Goal: Check status: Check status

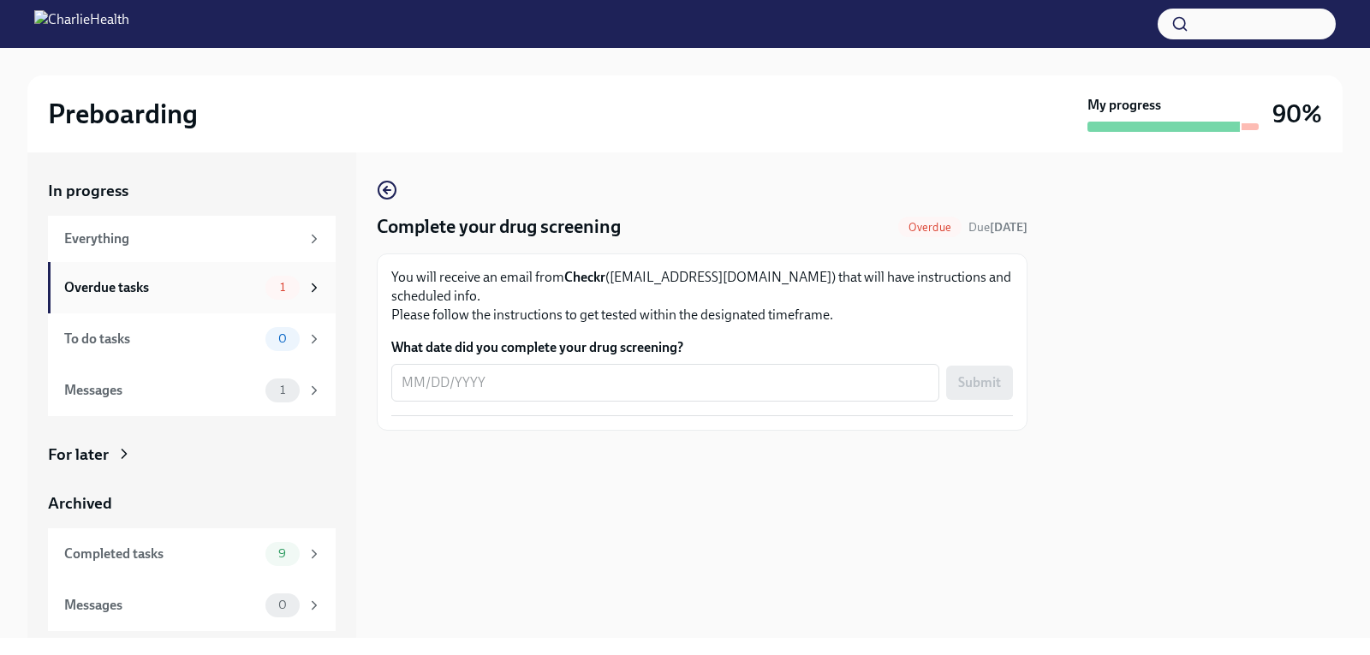
click at [241, 297] on div "Overdue tasks 1" at bounding box center [193, 288] width 258 height 24
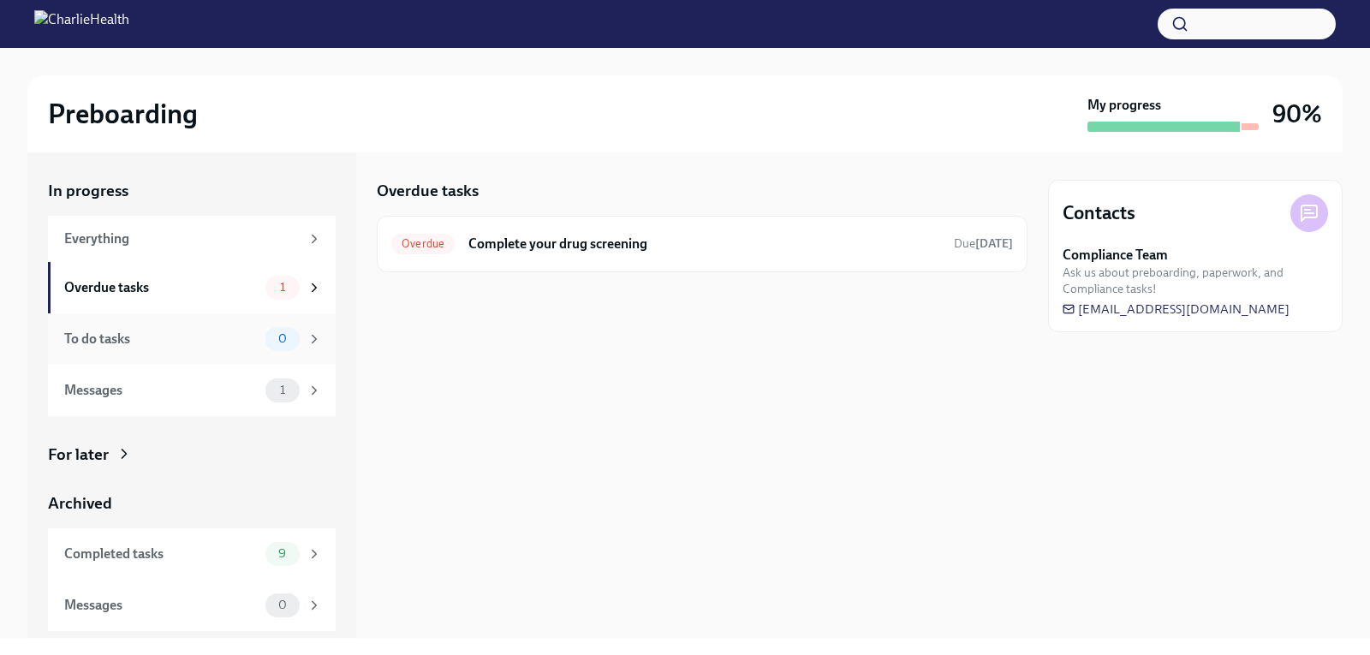
click at [241, 338] on div "To do tasks" at bounding box center [161, 339] width 194 height 19
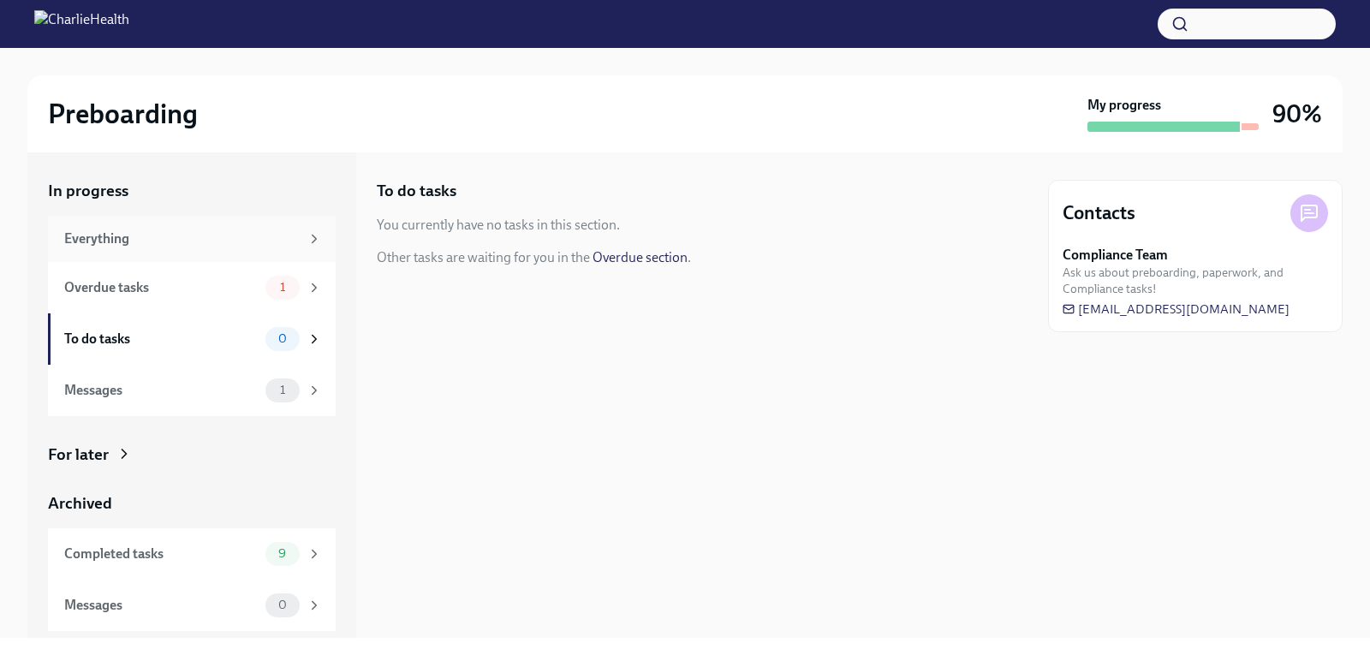
click at [246, 255] on div "Everything" at bounding box center [192, 239] width 288 height 46
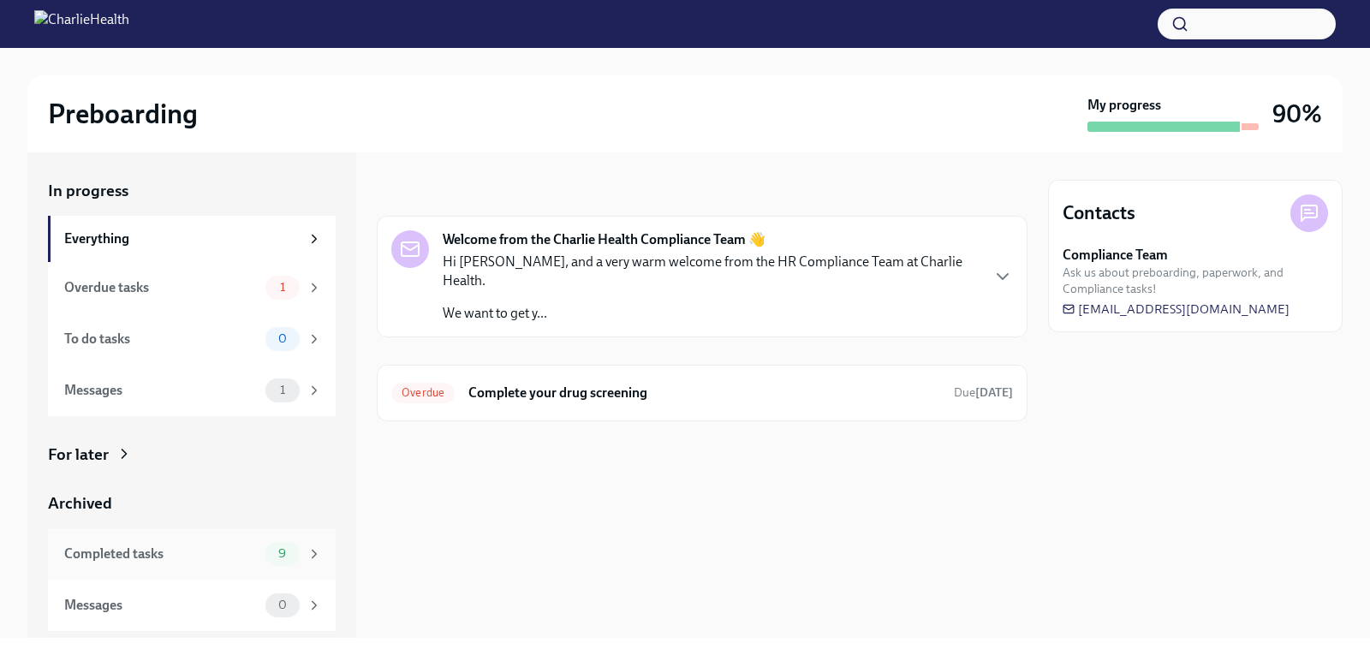
click at [260, 551] on div "Completed tasks 9" at bounding box center [193, 554] width 258 height 24
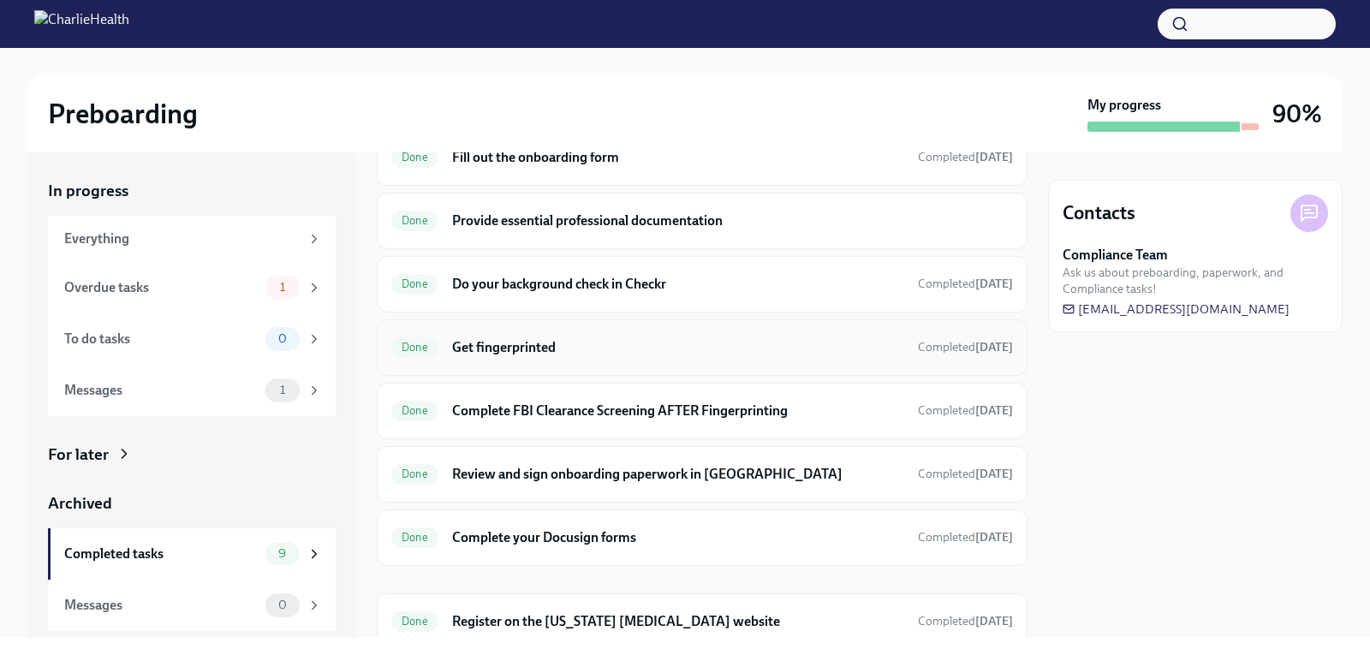
scroll to position [237, 0]
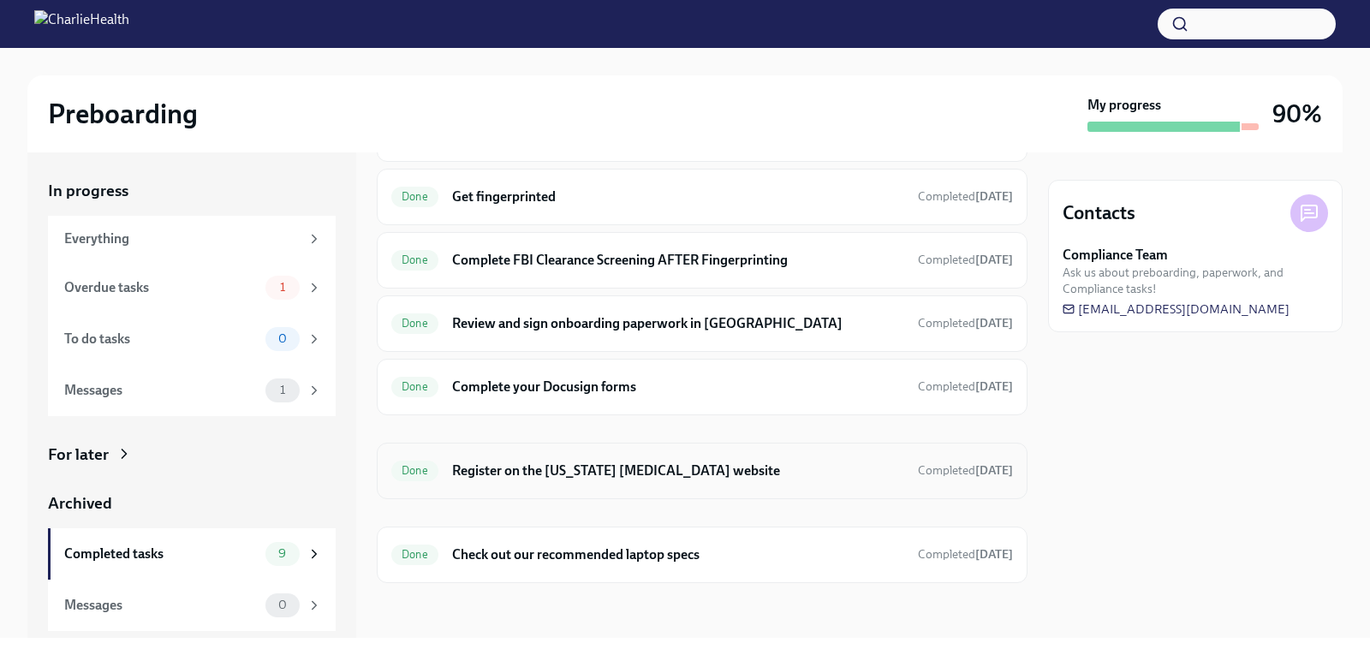
click at [564, 477] on h6 "Register on the [US_STATE] [MEDICAL_DATA] website" at bounding box center [678, 471] width 452 height 19
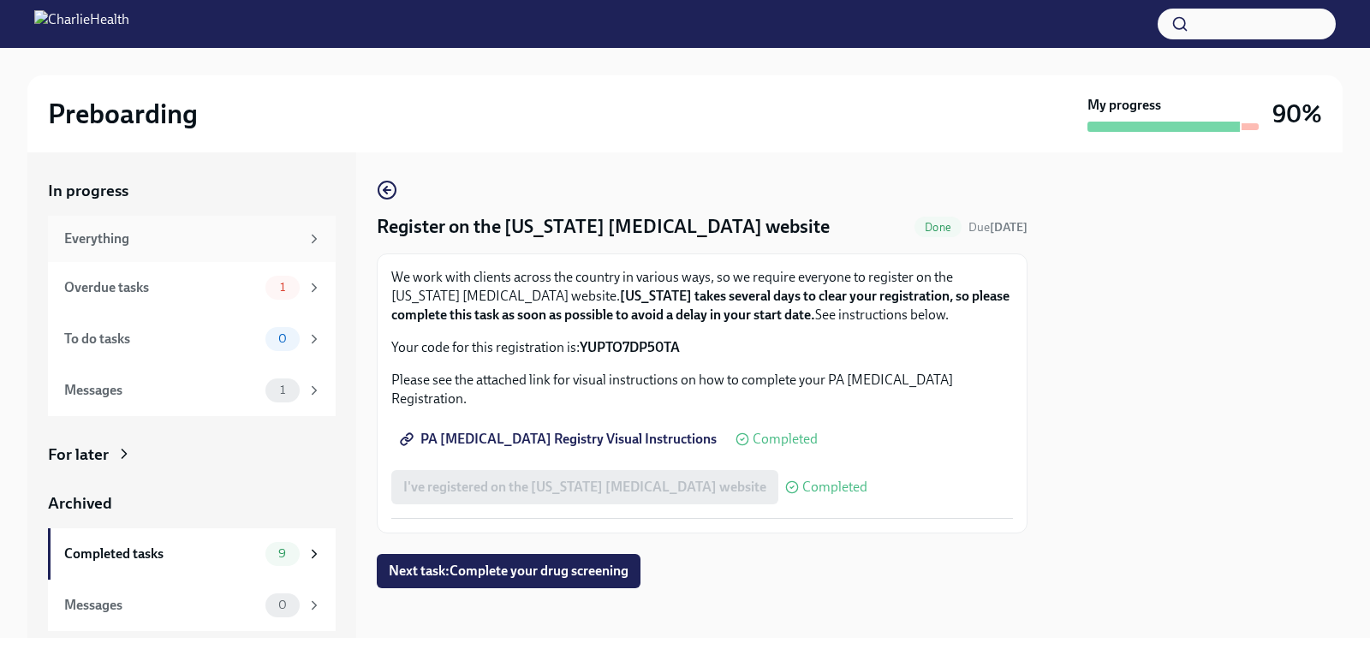
click at [160, 237] on div "Everything" at bounding box center [182, 239] width 236 height 19
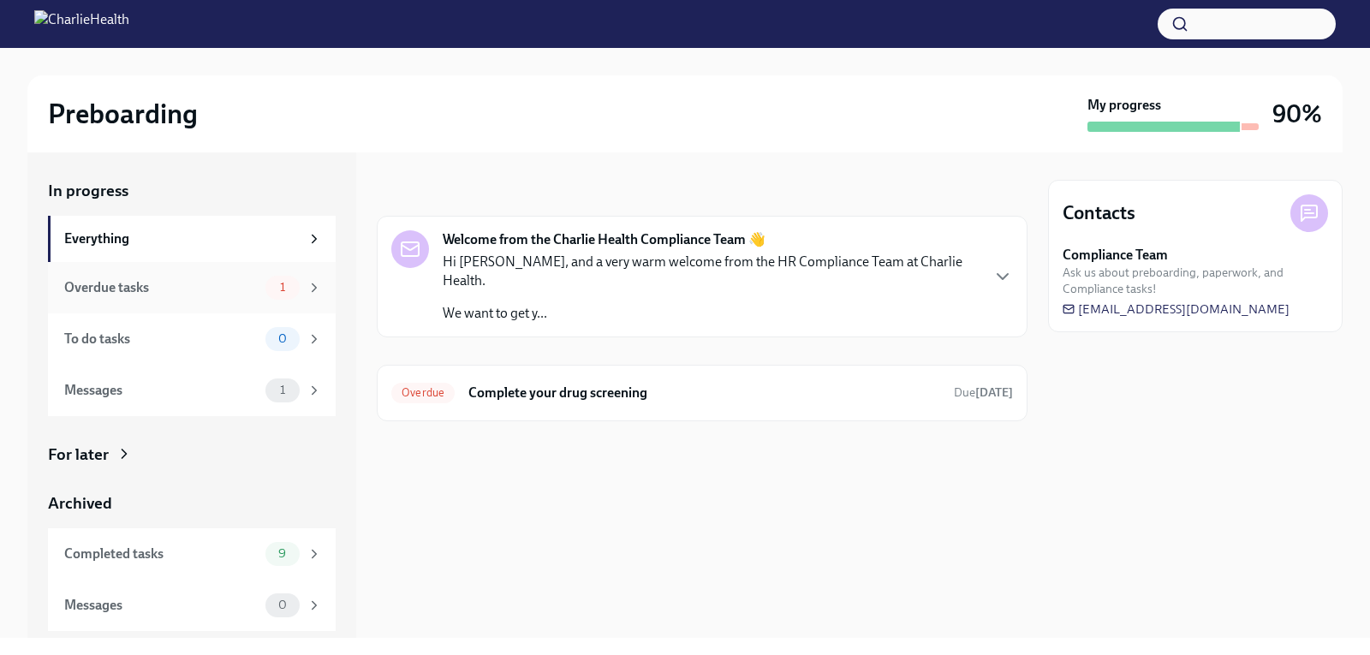
click at [169, 281] on div "Overdue tasks" at bounding box center [161, 287] width 194 height 19
